Goal: Check status: Check status

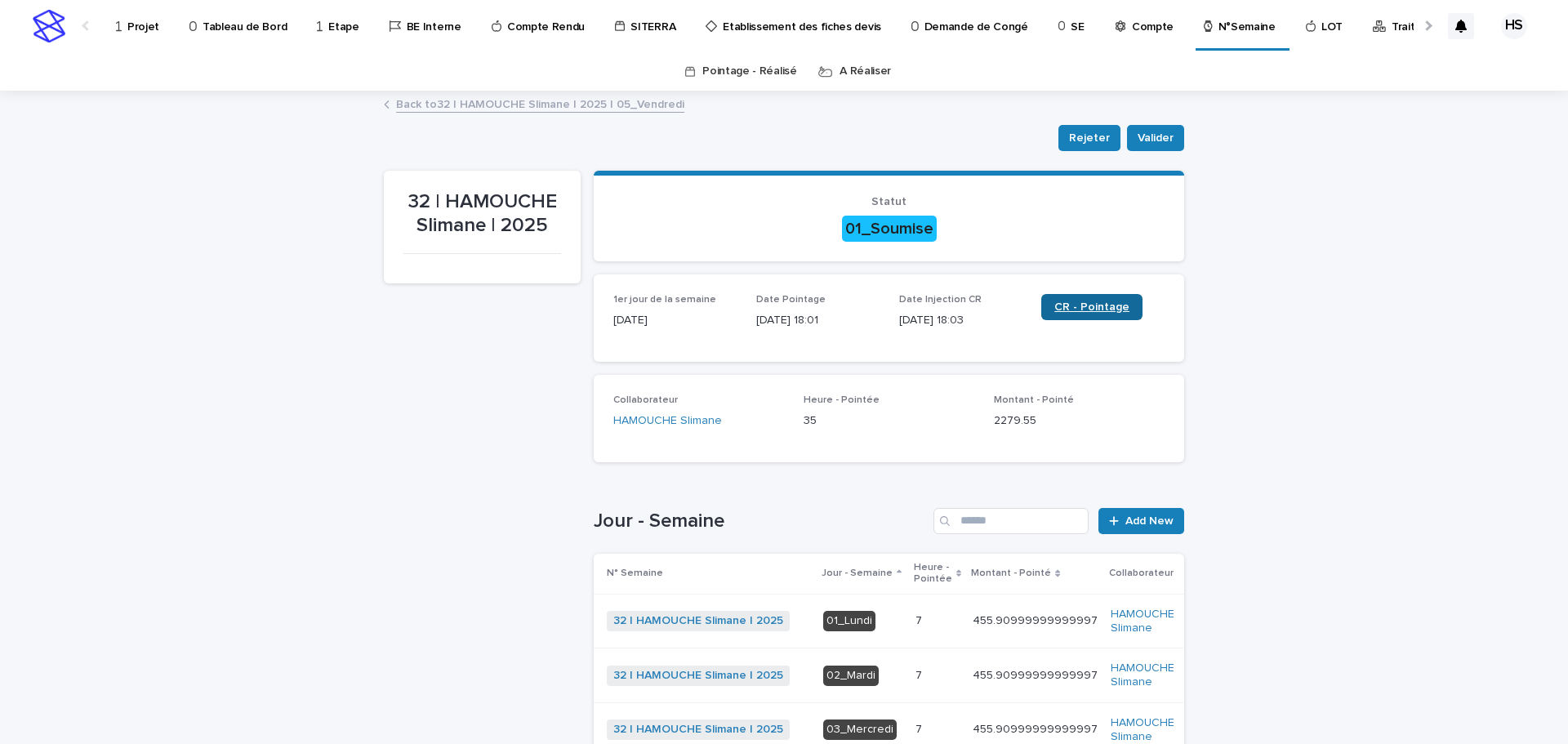
click at [1095, 307] on span "CR - Pointage" at bounding box center [1092, 307] width 75 height 11
drag, startPoint x: 253, startPoint y: 25, endPoint x: 1107, endPoint y: 31, distance: 854.0
click at [1132, 29] on p "Compte" at bounding box center [1153, 16] width 42 height 34
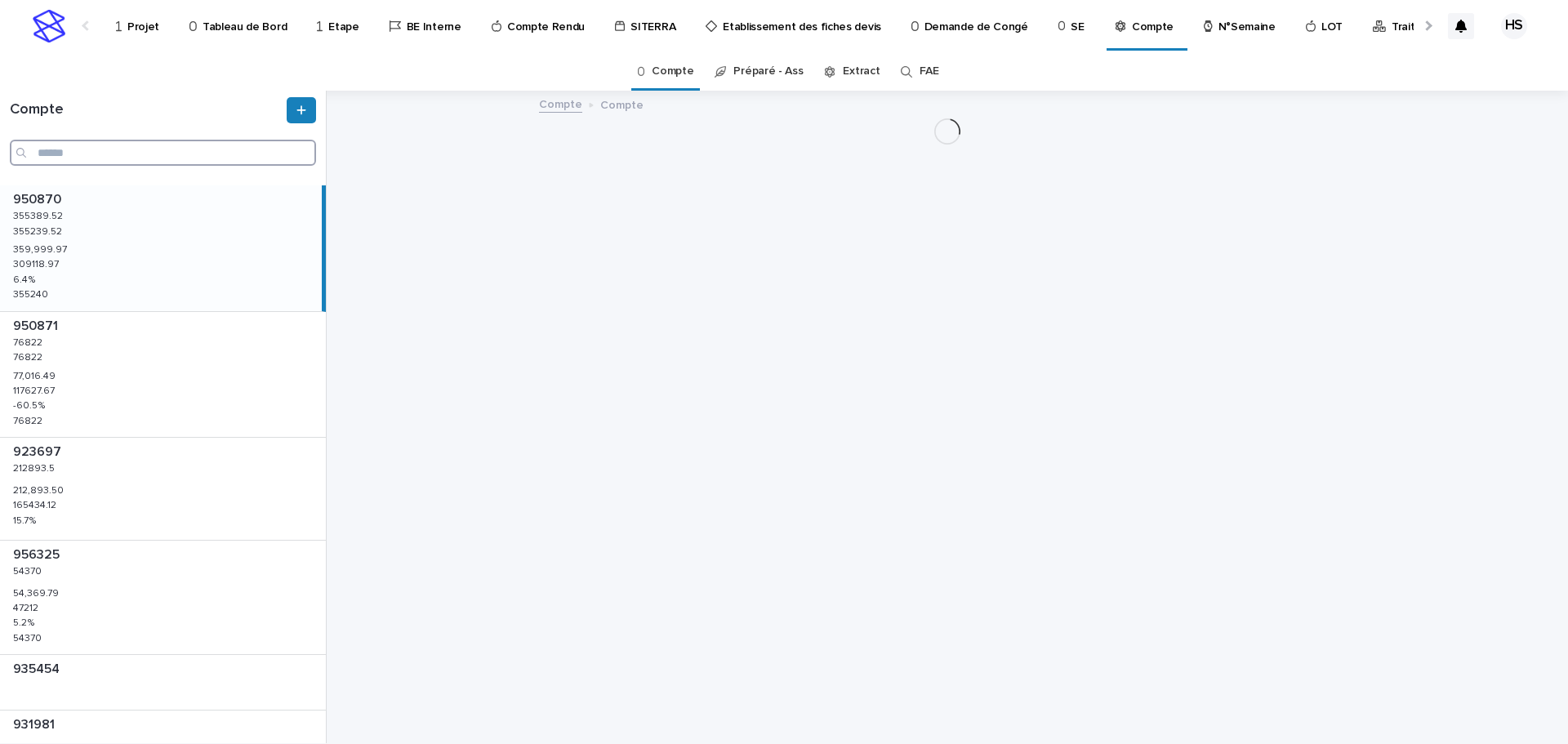
click at [165, 152] on input "Search" at bounding box center [163, 153] width 307 height 27
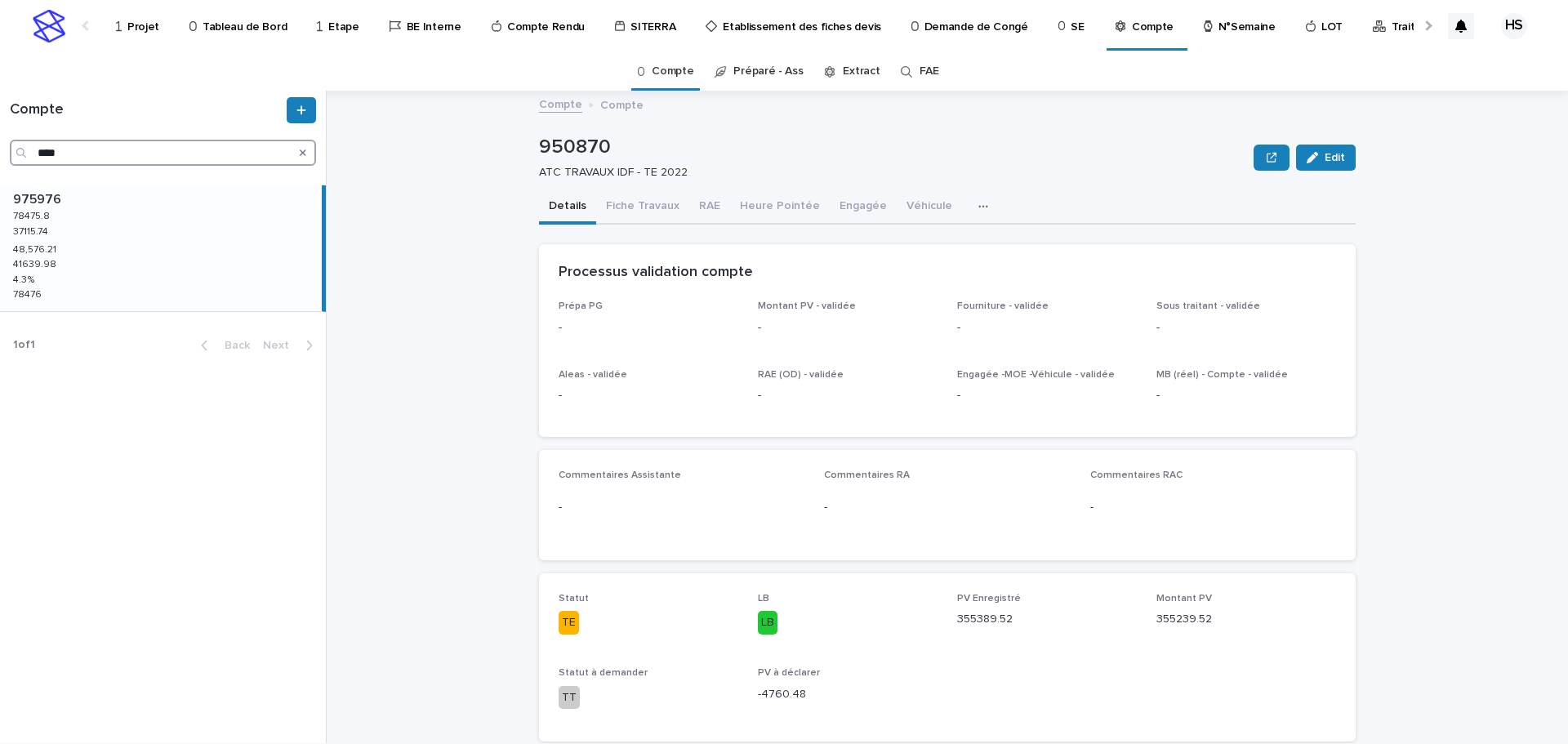
type input "****"
click at [71, 214] on div "975976 975976 78475.8 78475.8 37115.74 37115.74 48,576.21 48,576.21 41639.98 41…" at bounding box center [161, 248] width 322 height 125
drag, startPoint x: 211, startPoint y: 209, endPoint x: 876, endPoint y: 167, distance: 666.3
click at [876, 167] on p "ATC_TRVX_TT_FPS-78700-A3_CONFLANS-STHONO" at bounding box center [890, 172] width 701 height 14
click at [780, 206] on button "Heure Pointée" at bounding box center [780, 207] width 100 height 34
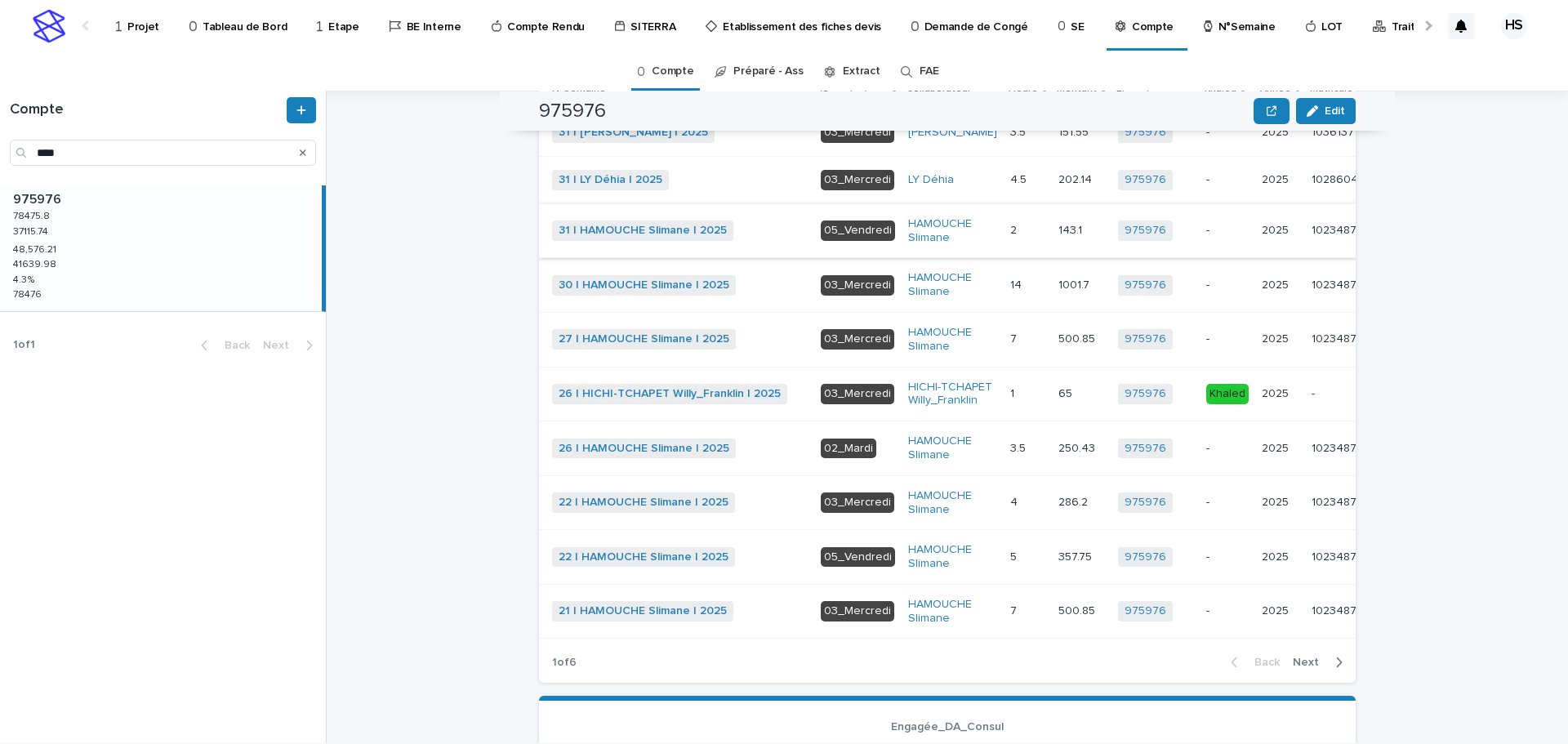
scroll to position [572, 0]
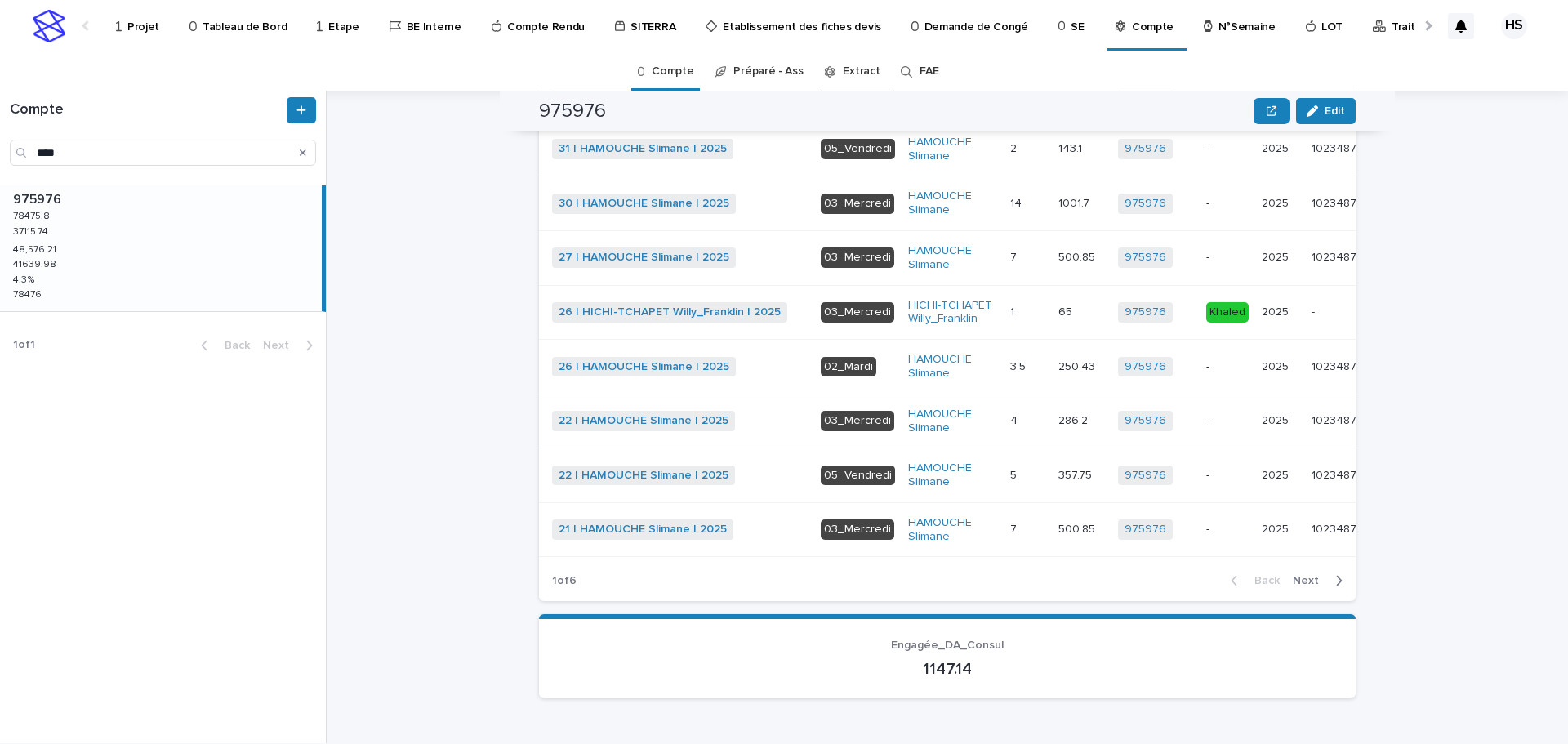
click at [1317, 587] on span "Next" at bounding box center [1310, 580] width 36 height 11
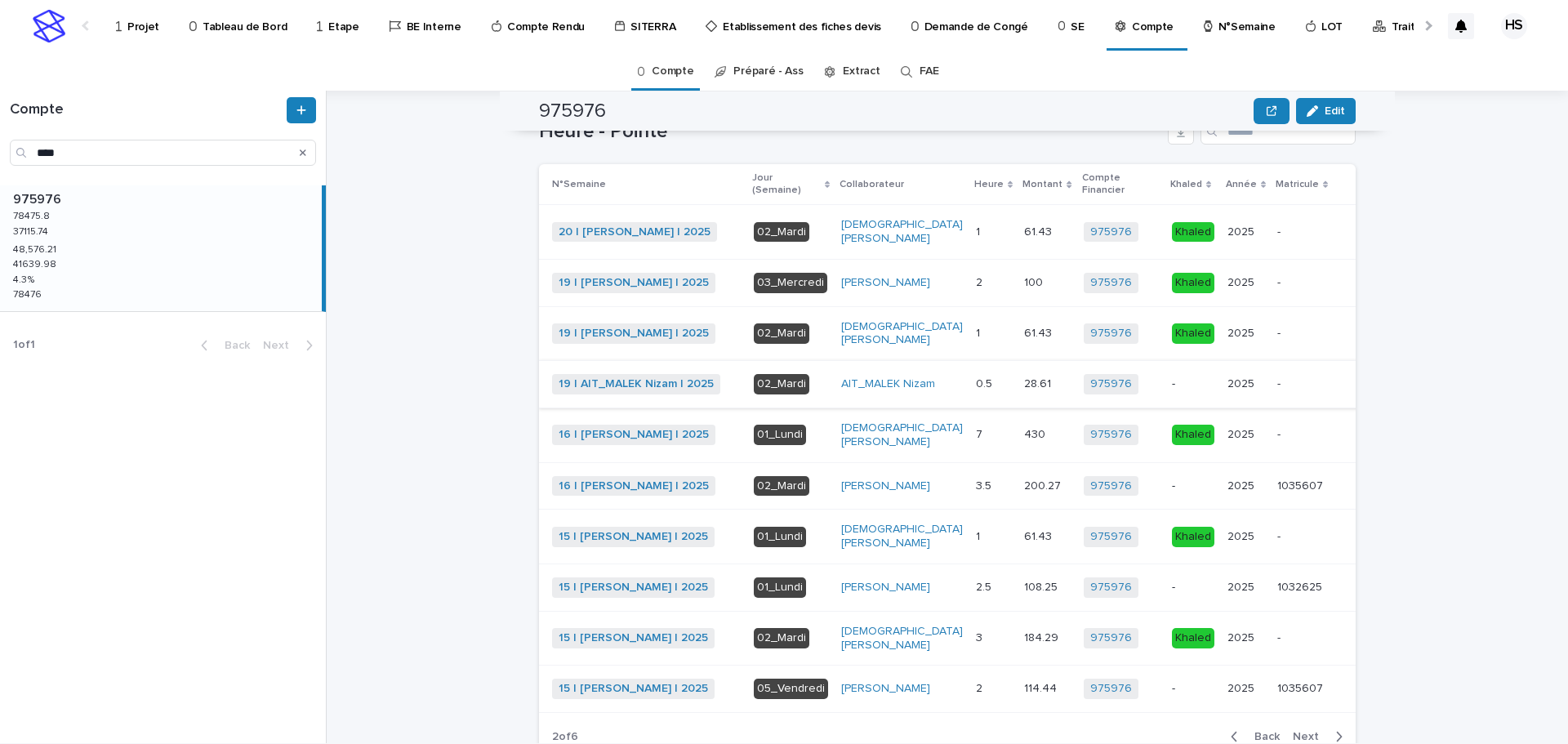
scroll to position [476, 0]
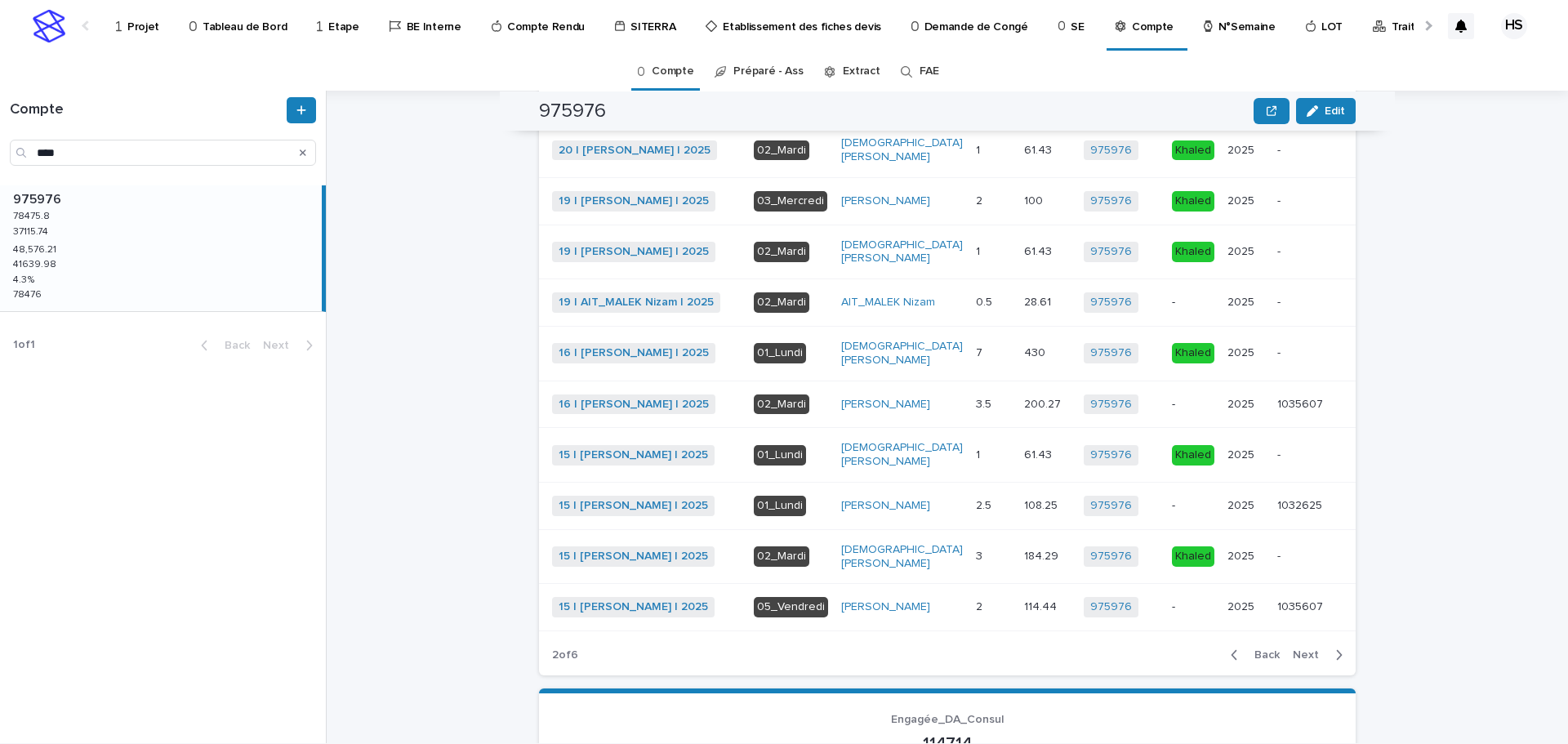
click at [1245, 661] on span "Back" at bounding box center [1262, 654] width 35 height 11
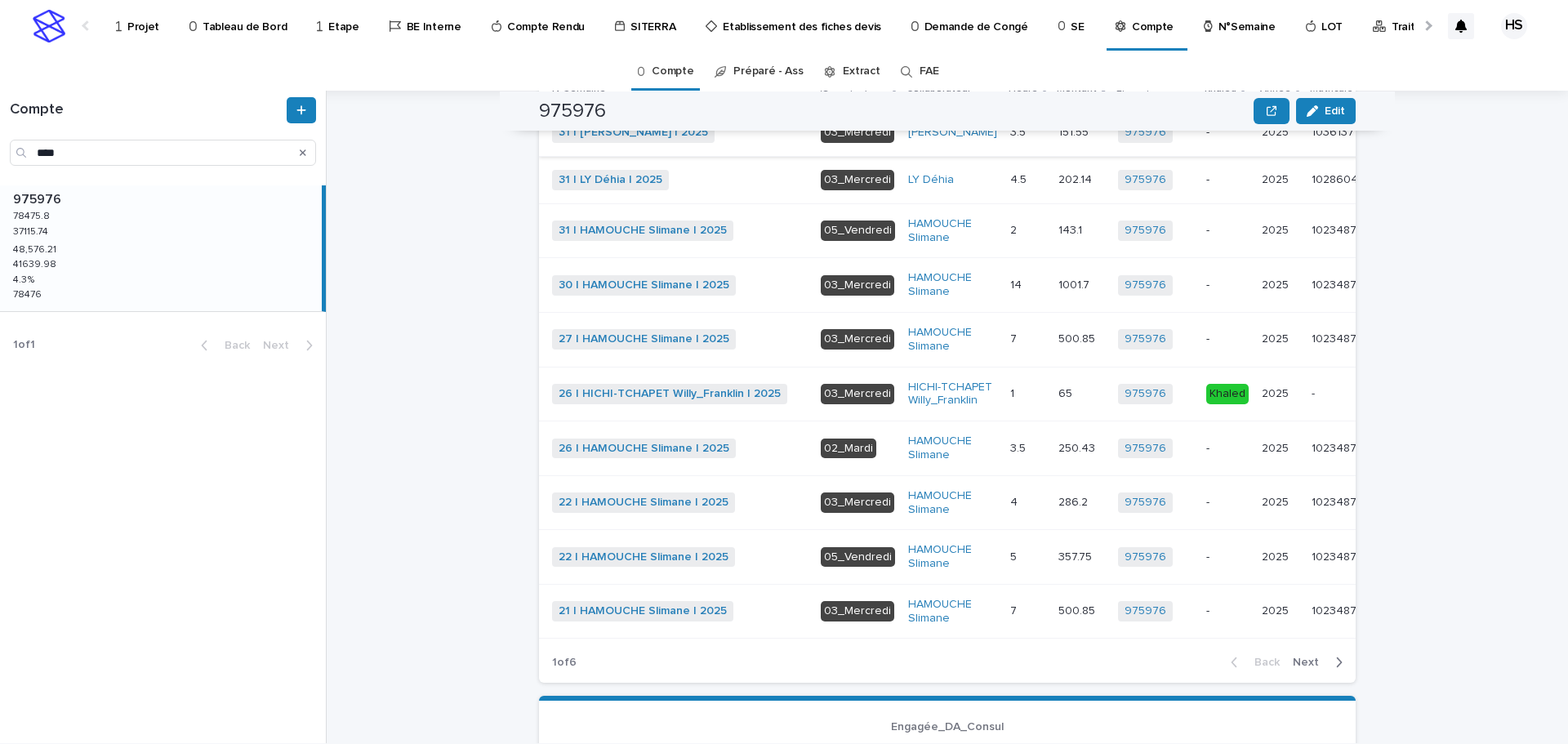
scroll to position [245, 0]
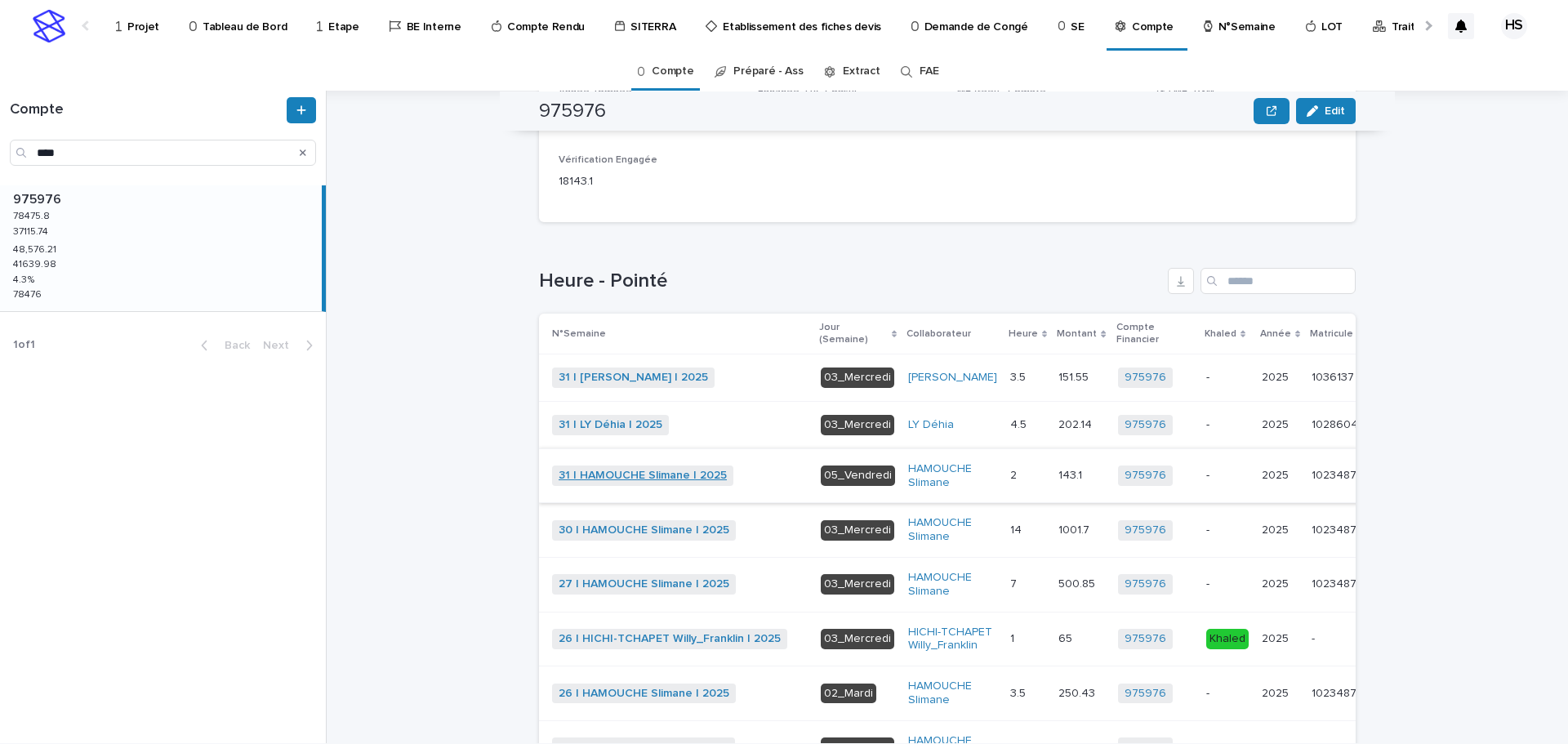
click at [674, 481] on link "31 | HAMOUCHE Slimane | 2025" at bounding box center [643, 475] width 168 height 14
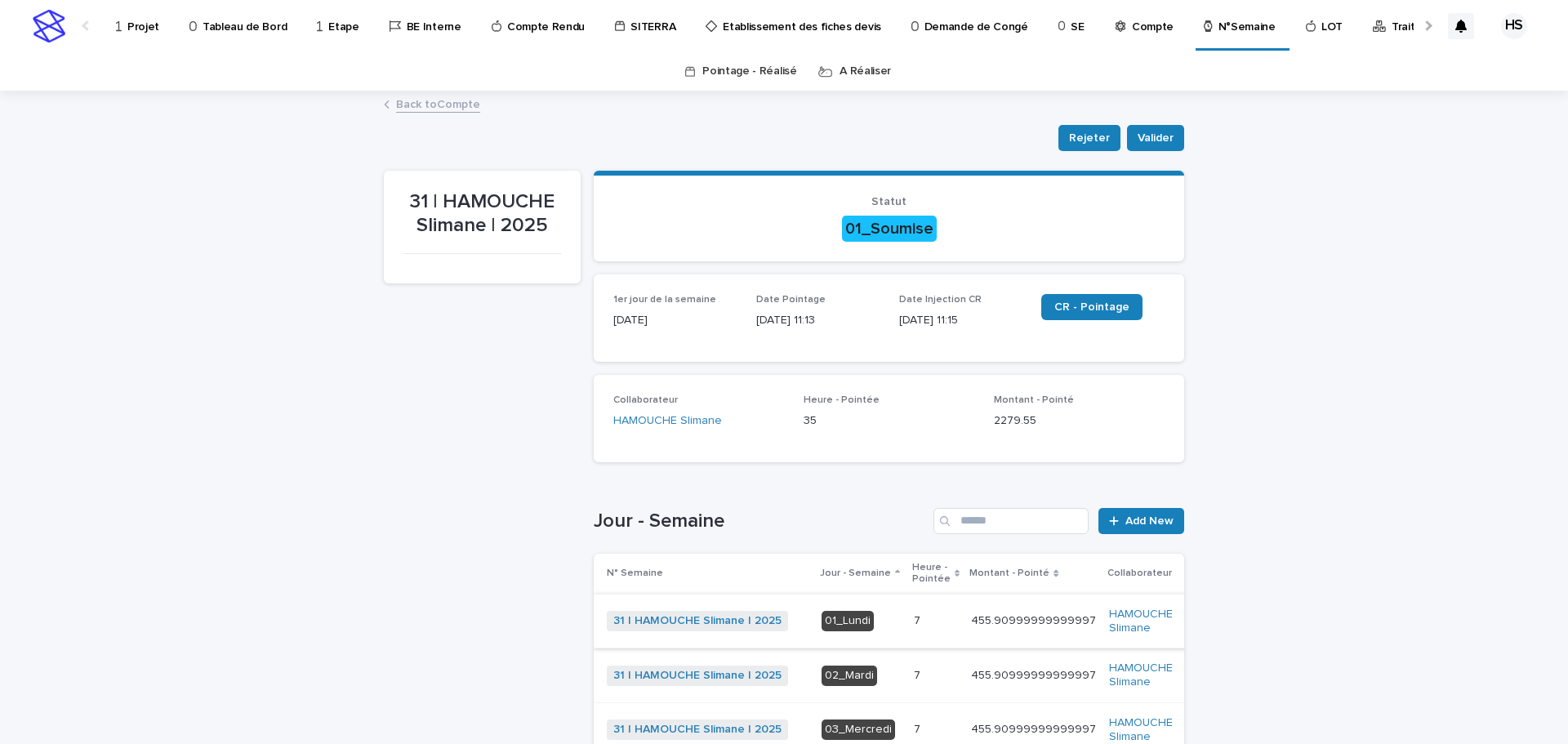
scroll to position [245, 0]
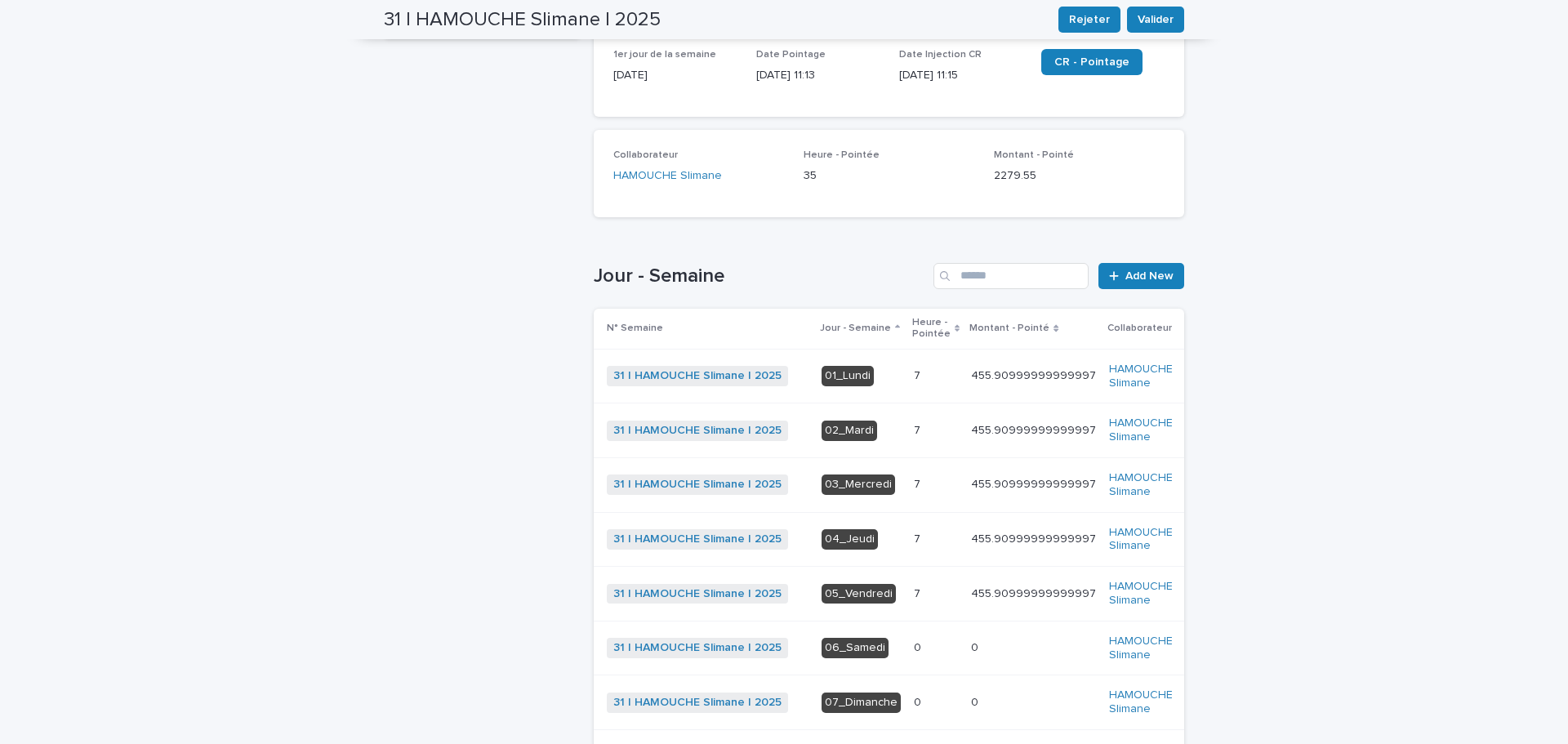
click at [891, 375] on td "01_Lundi" at bounding box center [860, 376] width 92 height 55
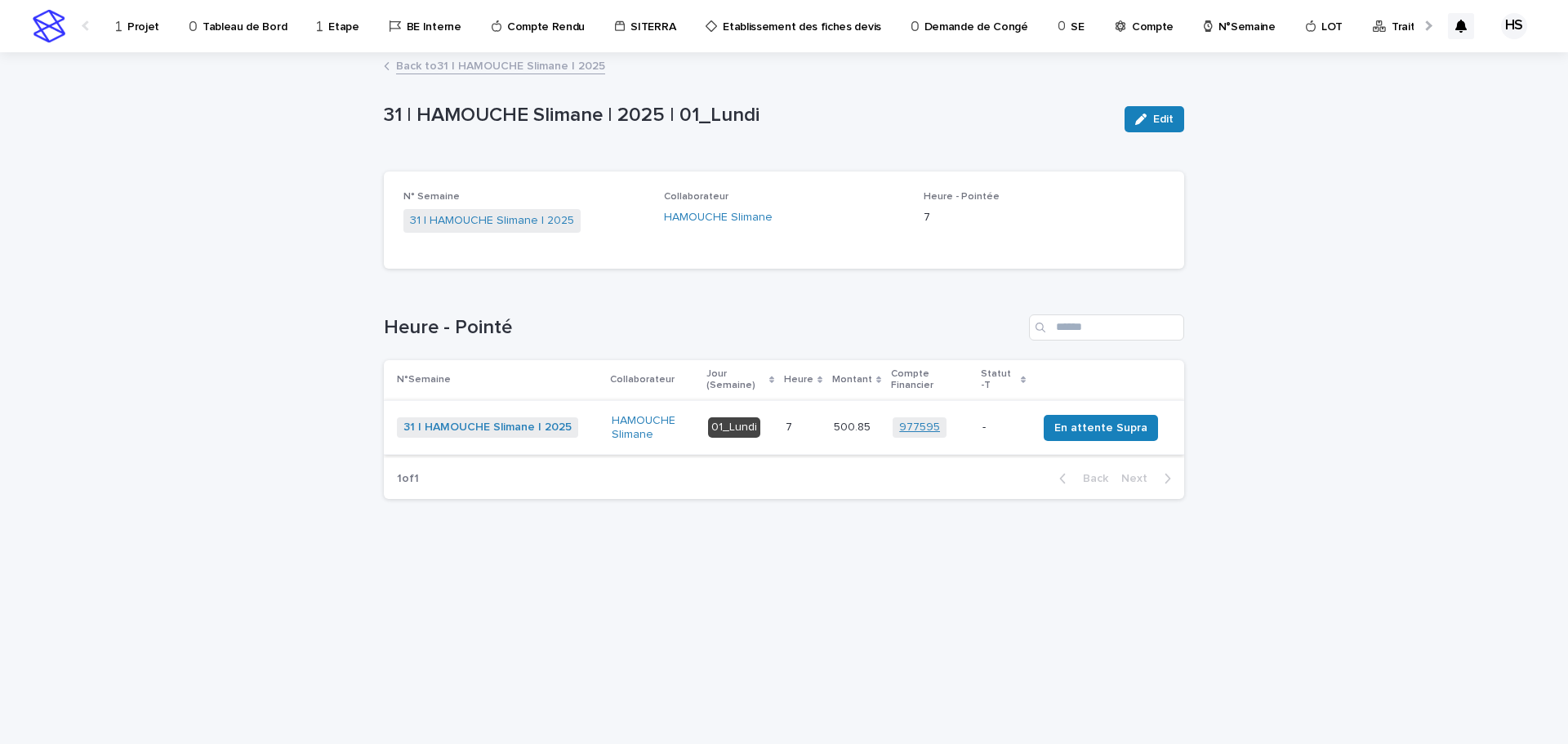
click at [940, 428] on link "977595" at bounding box center [919, 427] width 41 height 14
click at [503, 426] on link "31 | HAMOUCHE Slimane | 2025" at bounding box center [488, 427] width 168 height 14
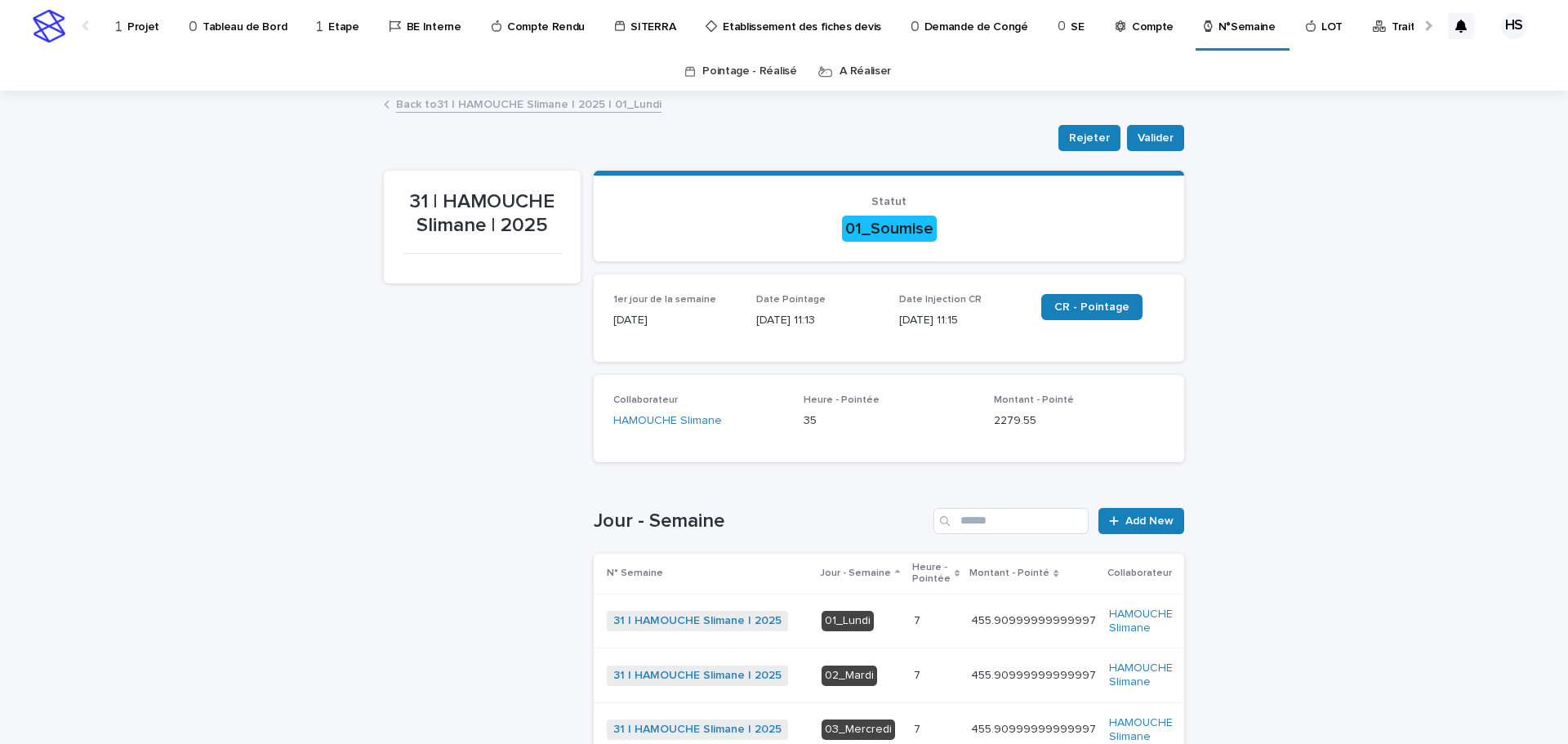
scroll to position [81, 0]
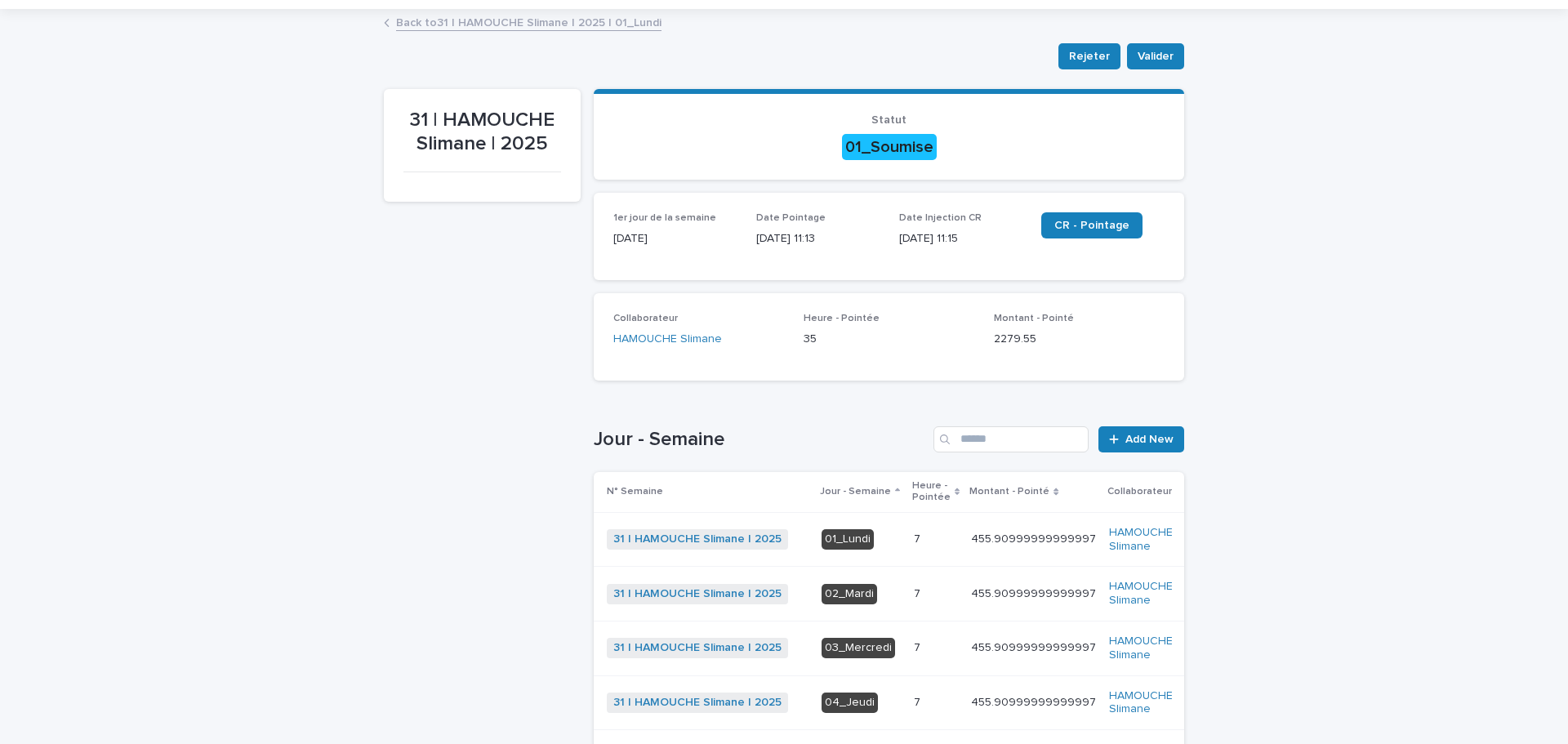
click at [914, 588] on p at bounding box center [935, 594] width 44 height 14
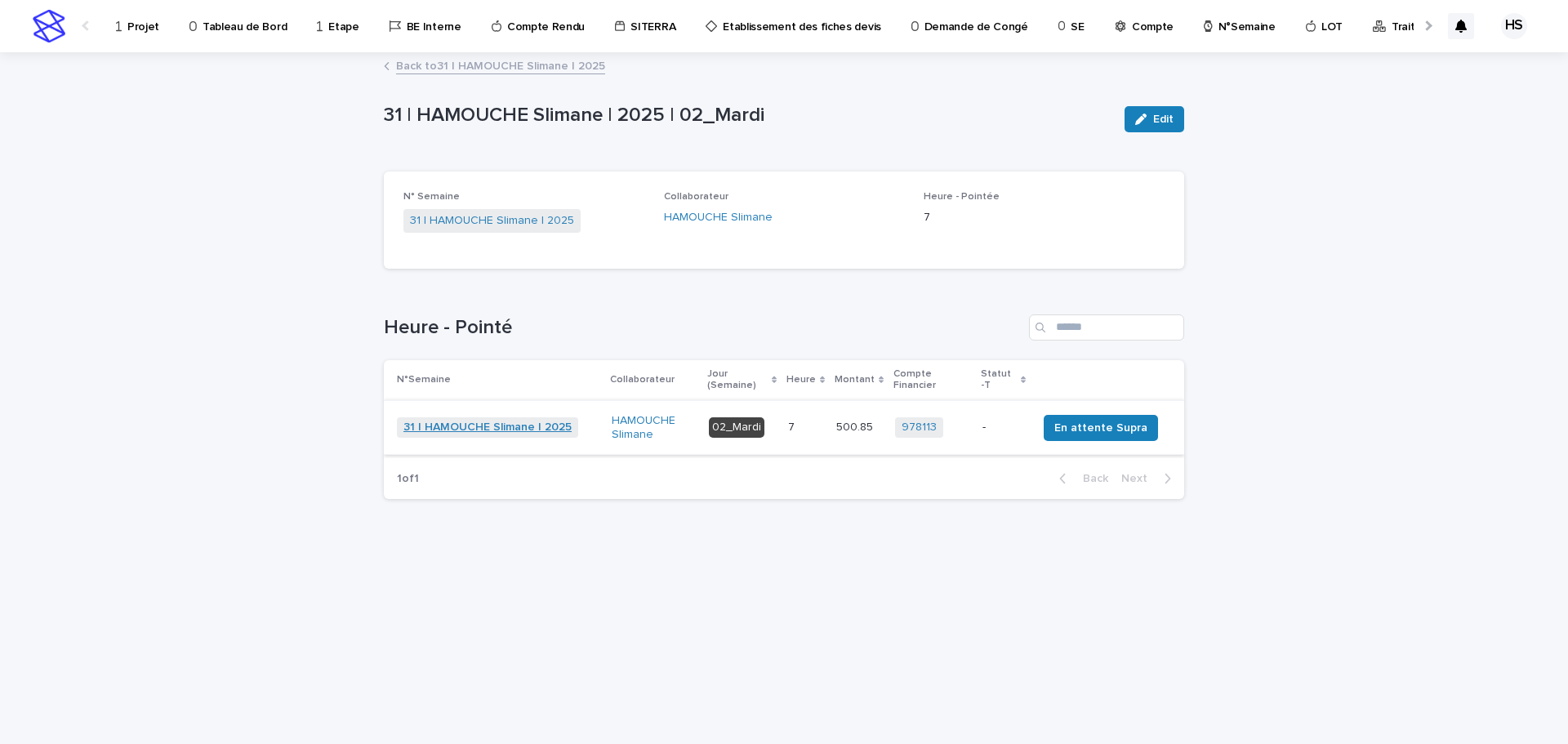
click at [546, 432] on link "31 | HAMOUCHE Slimane | 2025" at bounding box center [488, 427] width 168 height 14
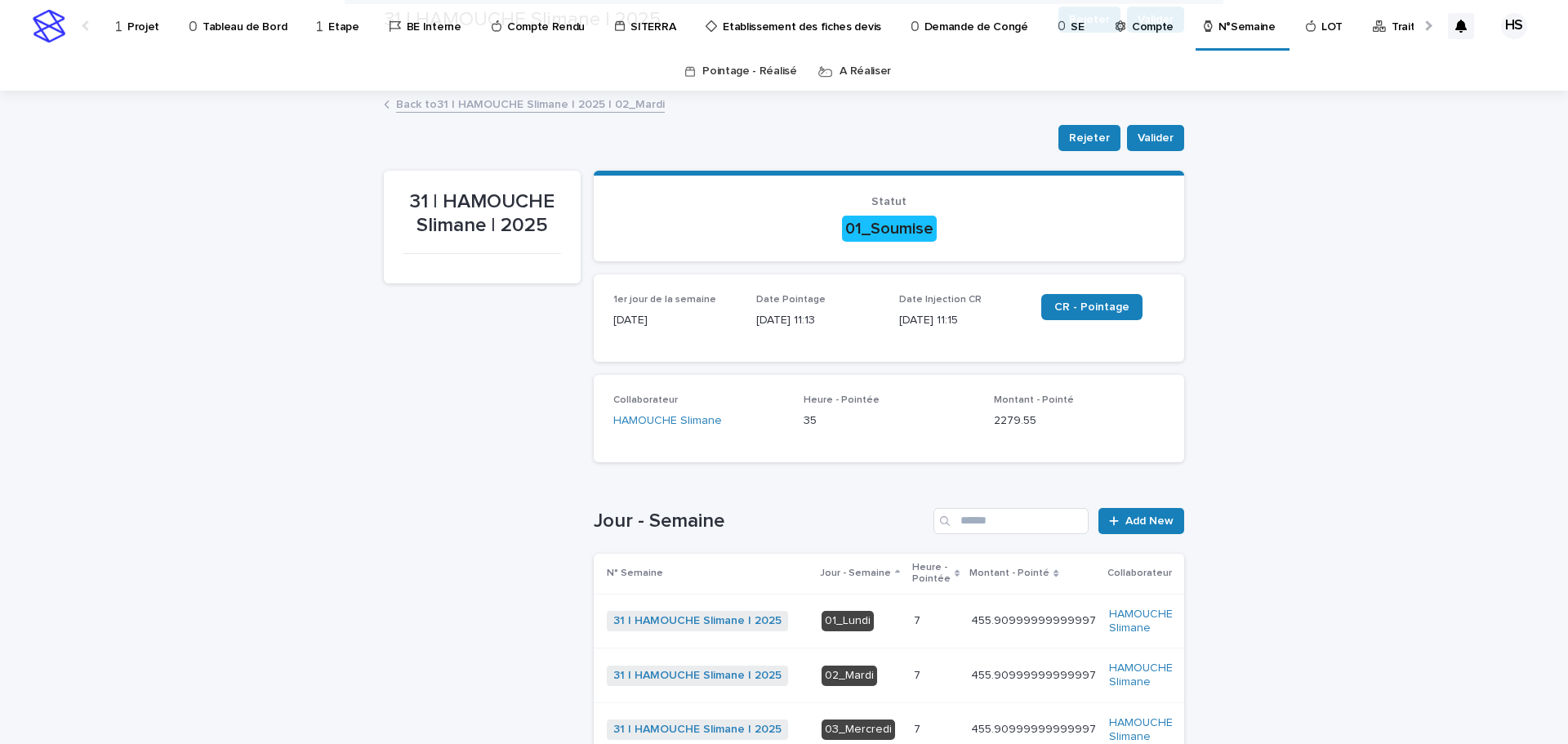
scroll to position [163, 0]
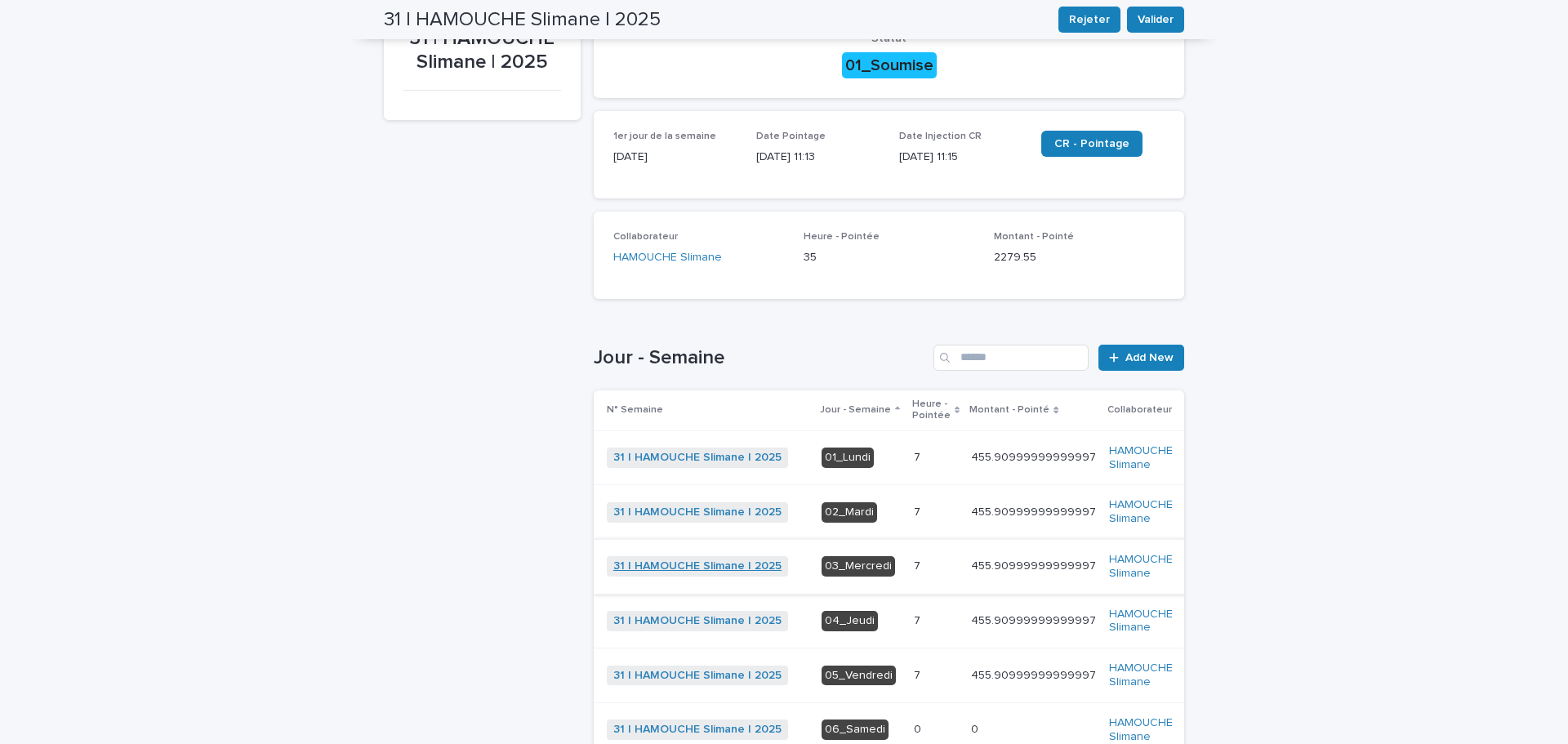
click at [738, 565] on link "31 | HAMOUCHE Slimane | 2025" at bounding box center [697, 566] width 168 height 14
